Goal: Navigation & Orientation: Find specific page/section

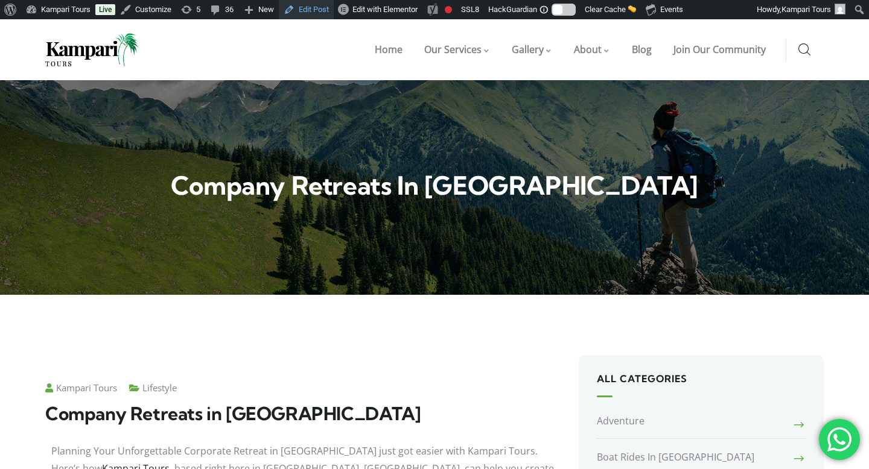
click at [319, 12] on link "Edit Post" at bounding box center [306, 9] width 55 height 19
click at [324, 12] on link "Edit Post" at bounding box center [306, 9] width 55 height 19
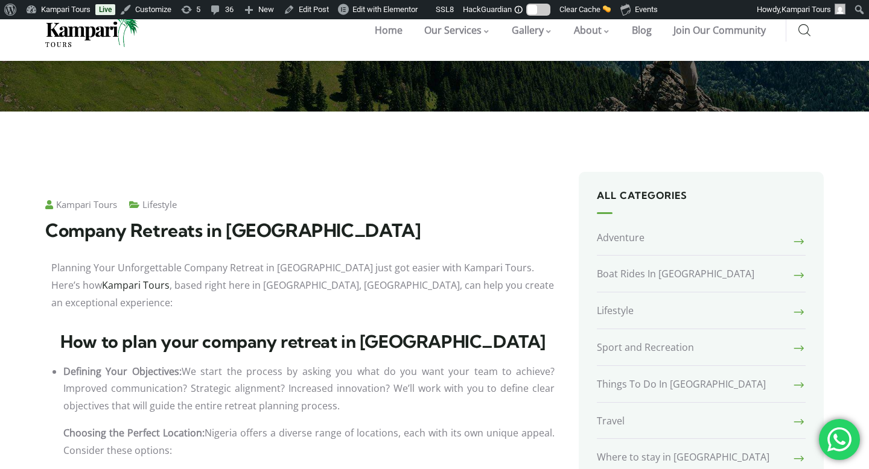
scroll to position [167, 0]
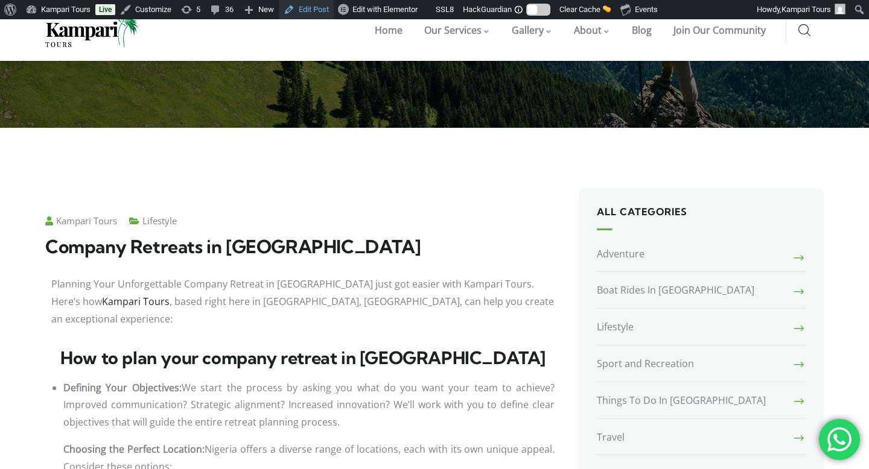
click at [319, 12] on link "Edit Post" at bounding box center [306, 9] width 55 height 19
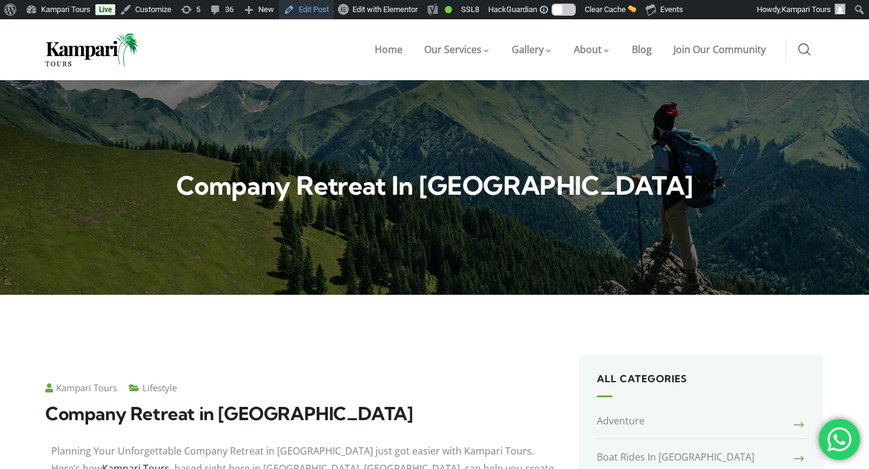
click at [308, 8] on link "Edit Post" at bounding box center [306, 9] width 55 height 19
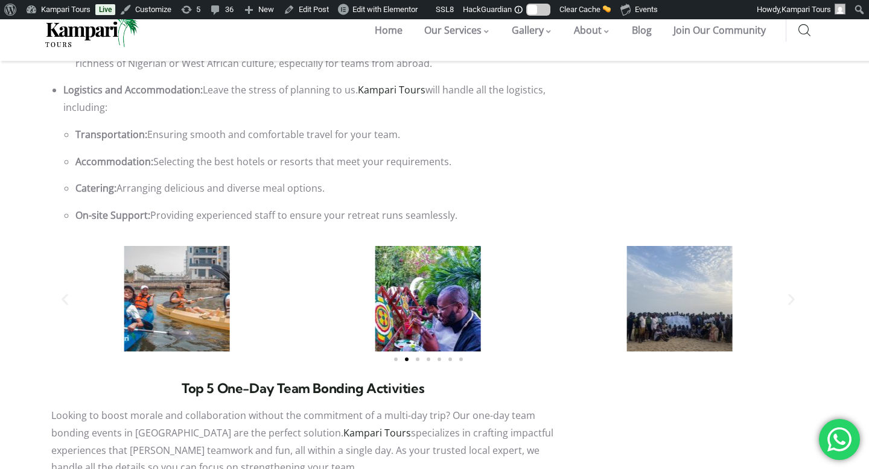
scroll to position [1499, 0]
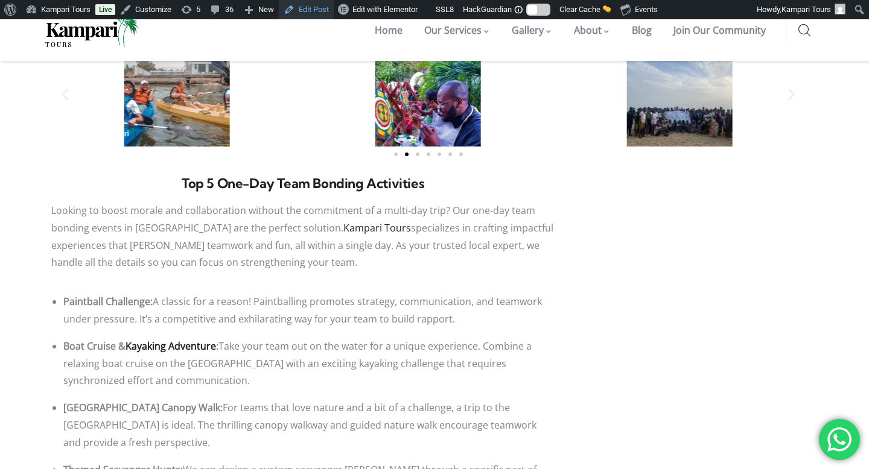
click at [306, 15] on link "Edit Post" at bounding box center [306, 9] width 55 height 19
